Goal: Transaction & Acquisition: Purchase product/service

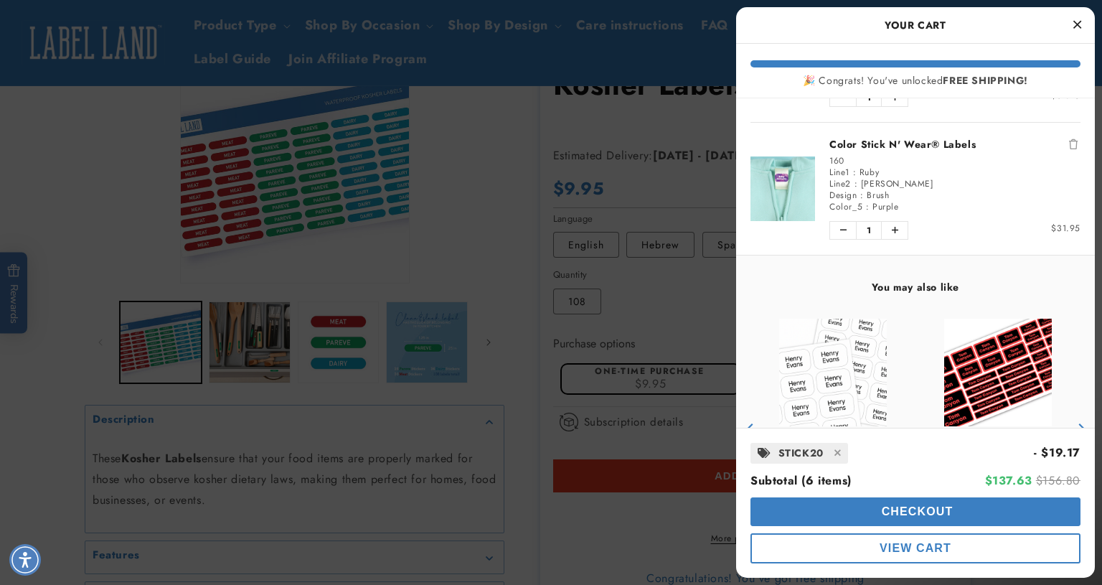
scroll to position [577, 0]
click at [881, 516] on span "Checkout" at bounding box center [915, 511] width 75 height 12
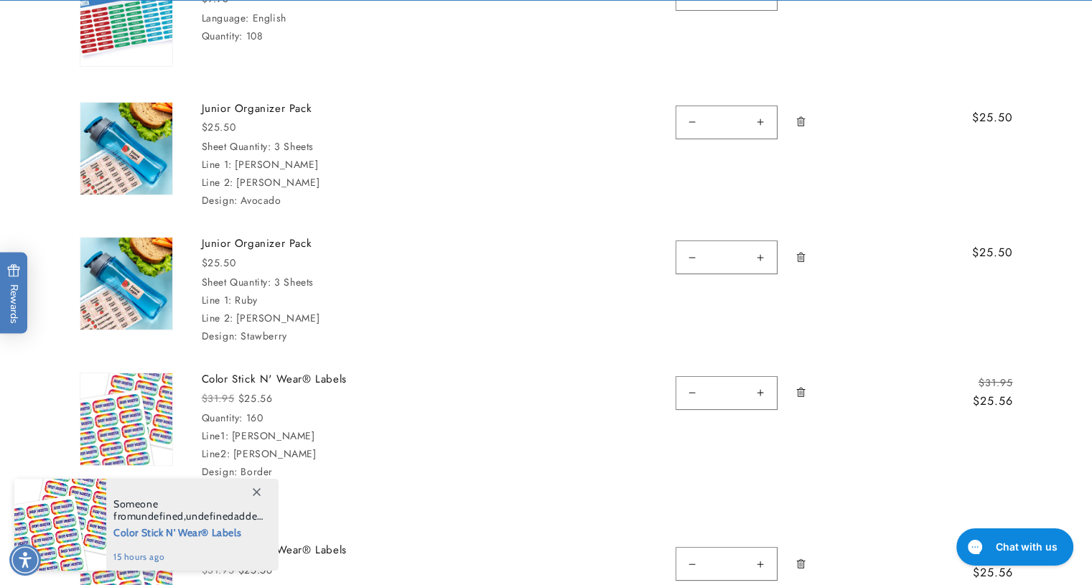
scroll to position [309, 0]
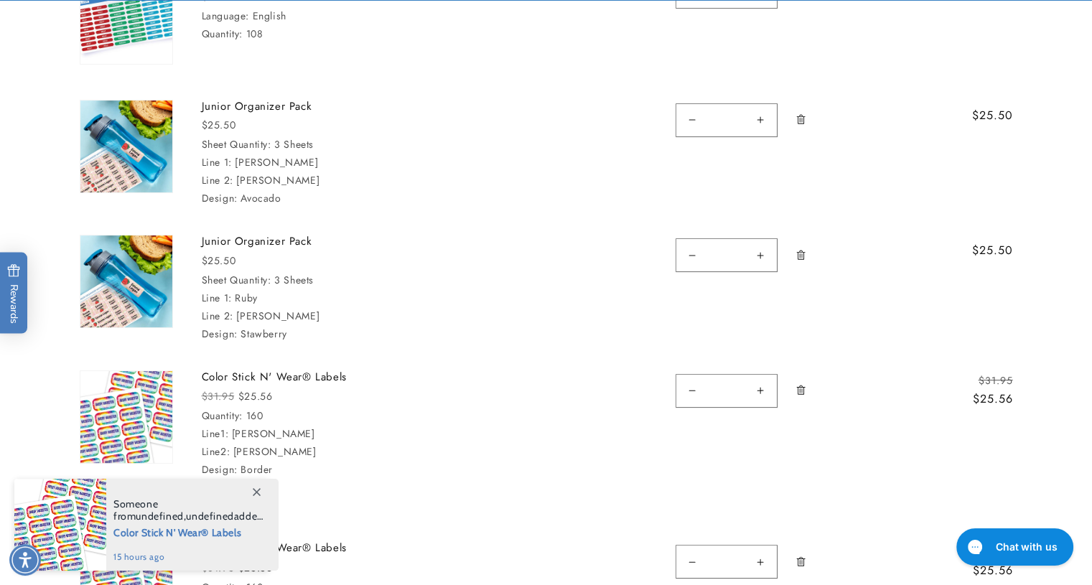
click at [149, 387] on img at bounding box center [126, 417] width 92 height 92
click at [250, 375] on link "Color Stick N' Wear® Labels" at bounding box center [309, 377] width 215 height 14
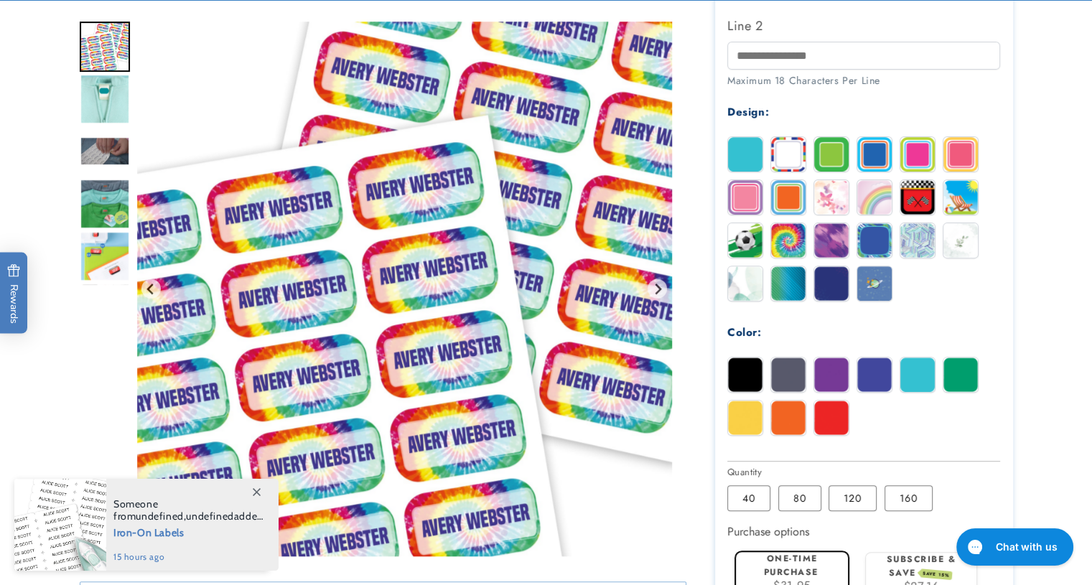
scroll to position [585, 0]
click at [807, 496] on label "80 Variant sold out or unavailable" at bounding box center [799, 497] width 43 height 26
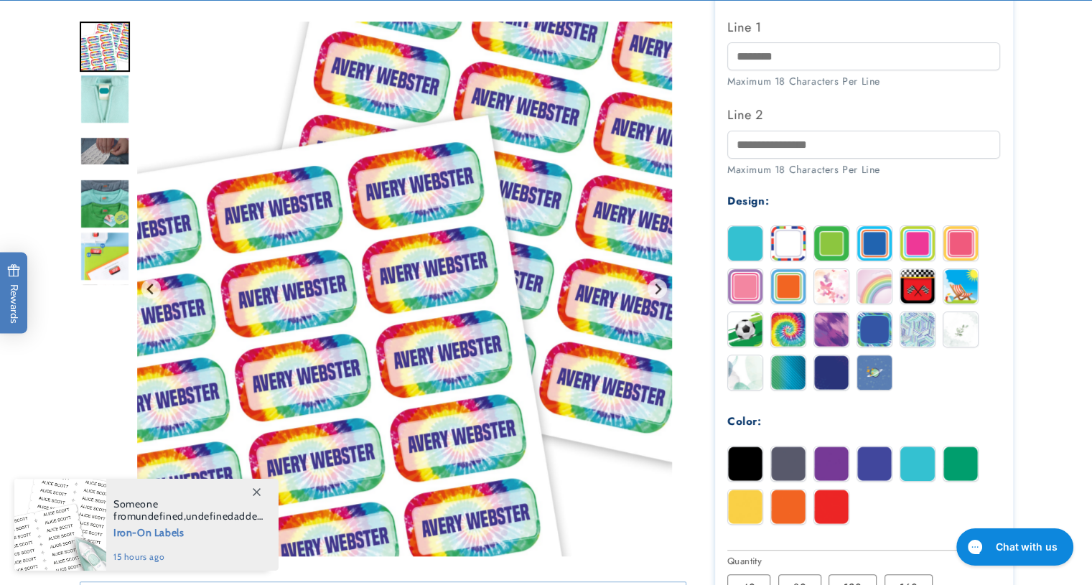
scroll to position [721, 0]
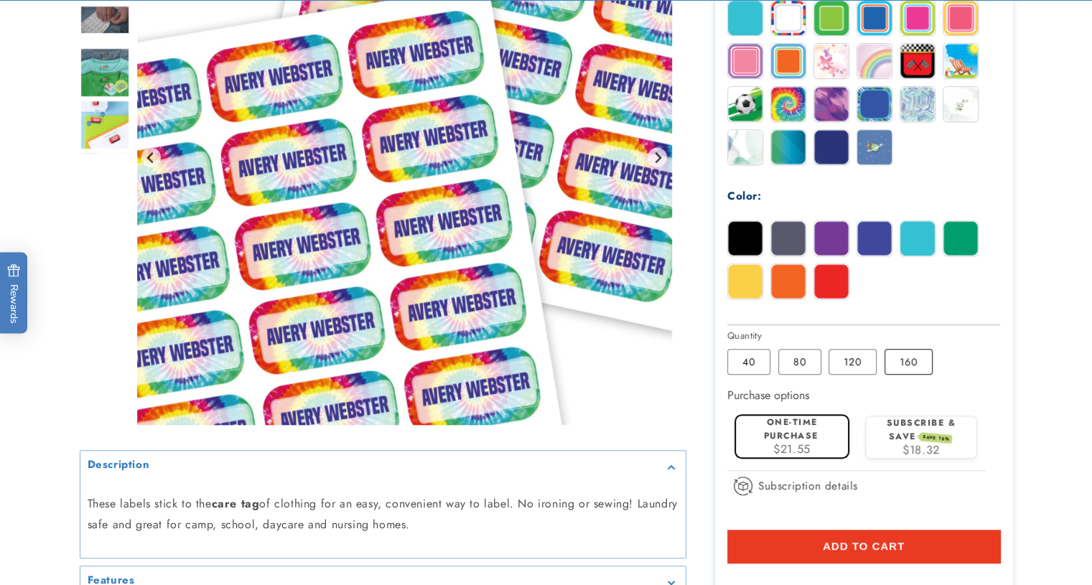
click at [913, 372] on label "160 Variant sold out or unavailable" at bounding box center [908, 362] width 48 height 26
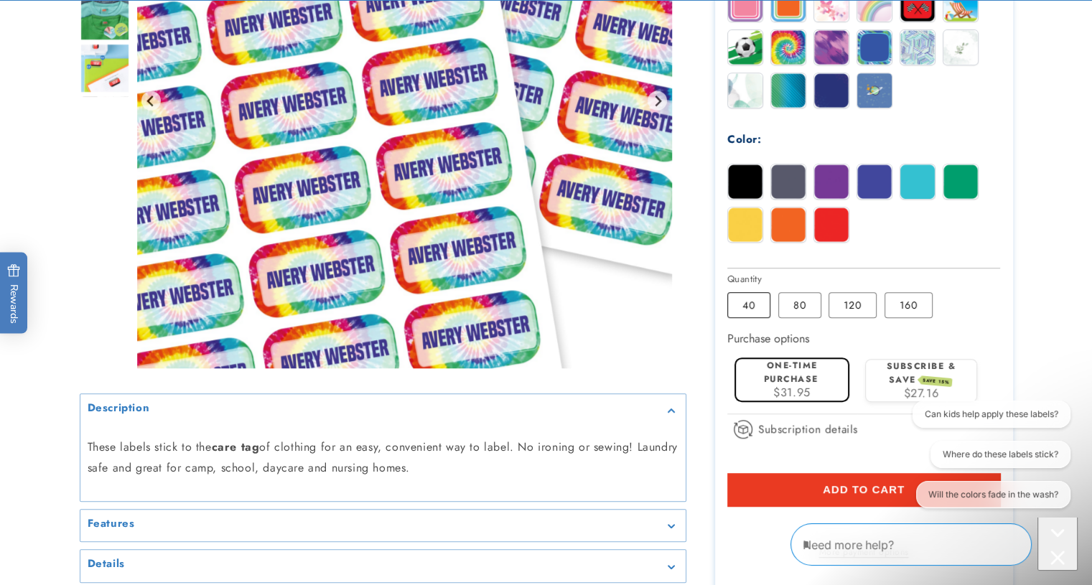
click at [743, 295] on label "40 Variant sold out or unavailable" at bounding box center [748, 305] width 43 height 26
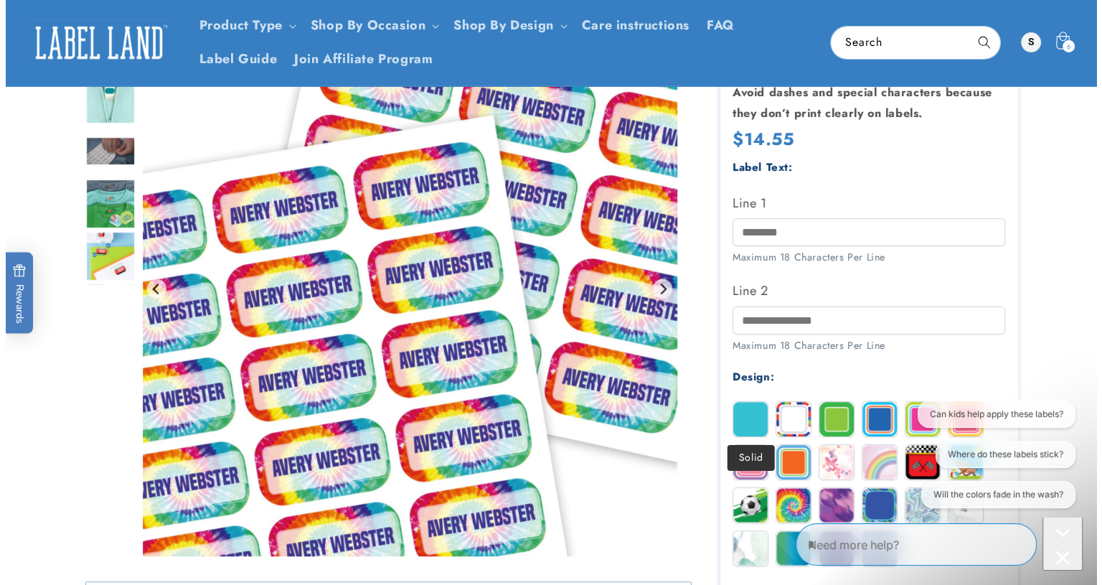
scroll to position [319, 0]
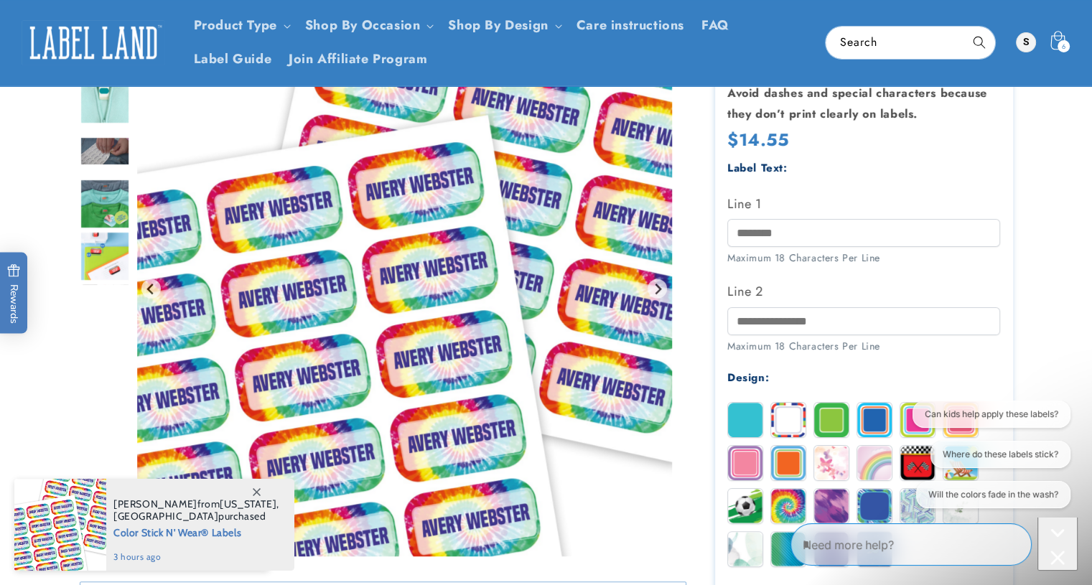
click at [1054, 46] on icon at bounding box center [1057, 43] width 34 height 34
